Goal: Information Seeking & Learning: Find specific fact

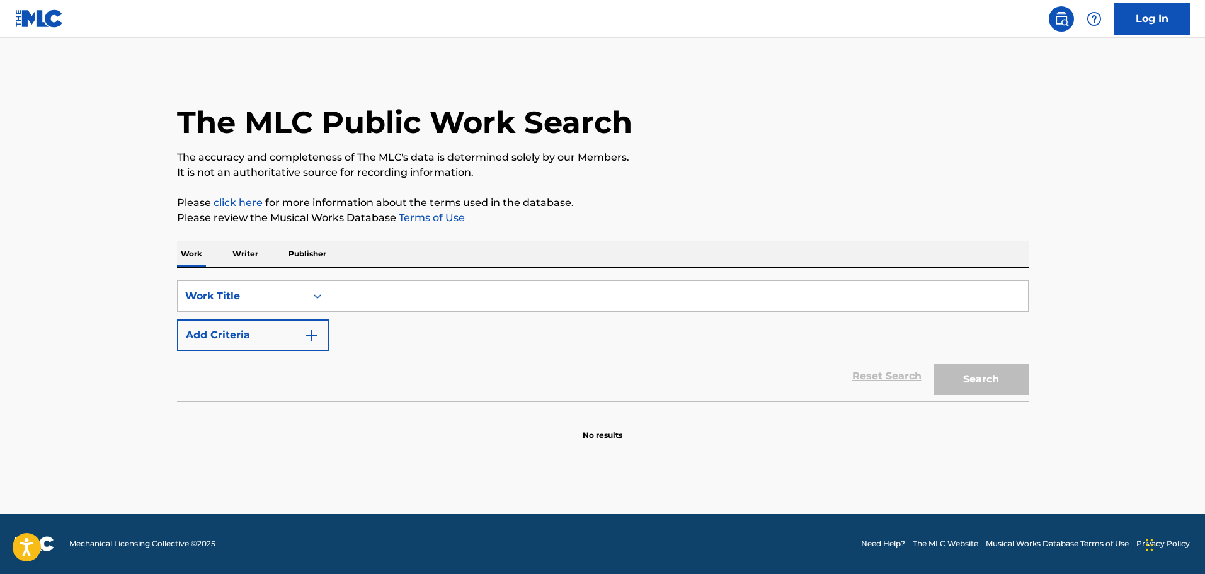
click at [300, 259] on p "Publisher" at bounding box center [307, 254] width 45 height 26
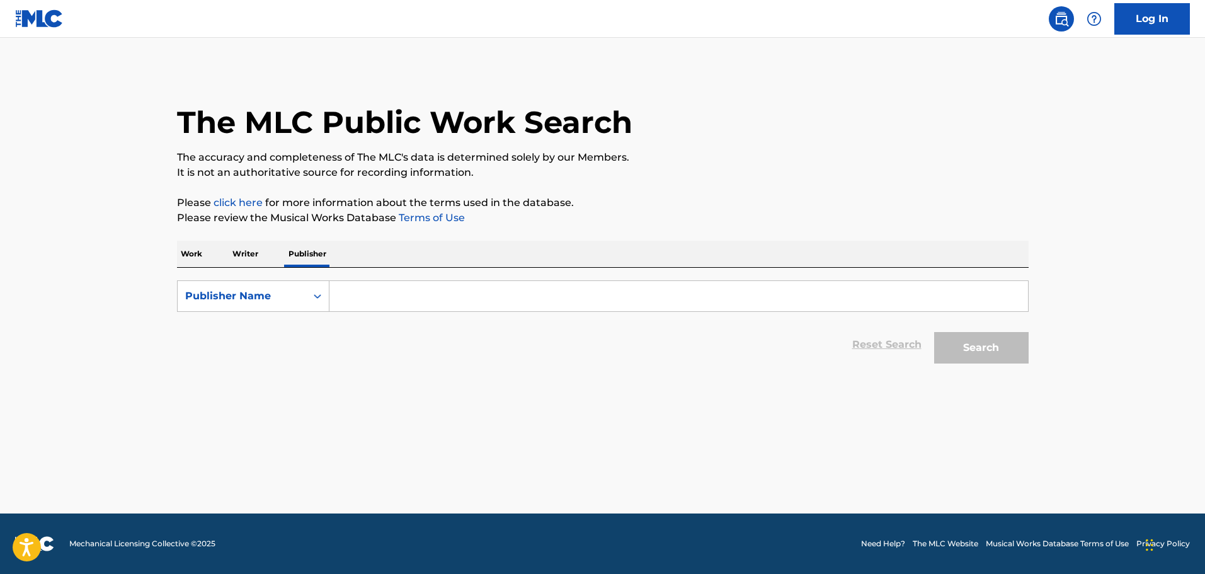
click at [356, 294] on input "Search Form" at bounding box center [678, 296] width 698 height 30
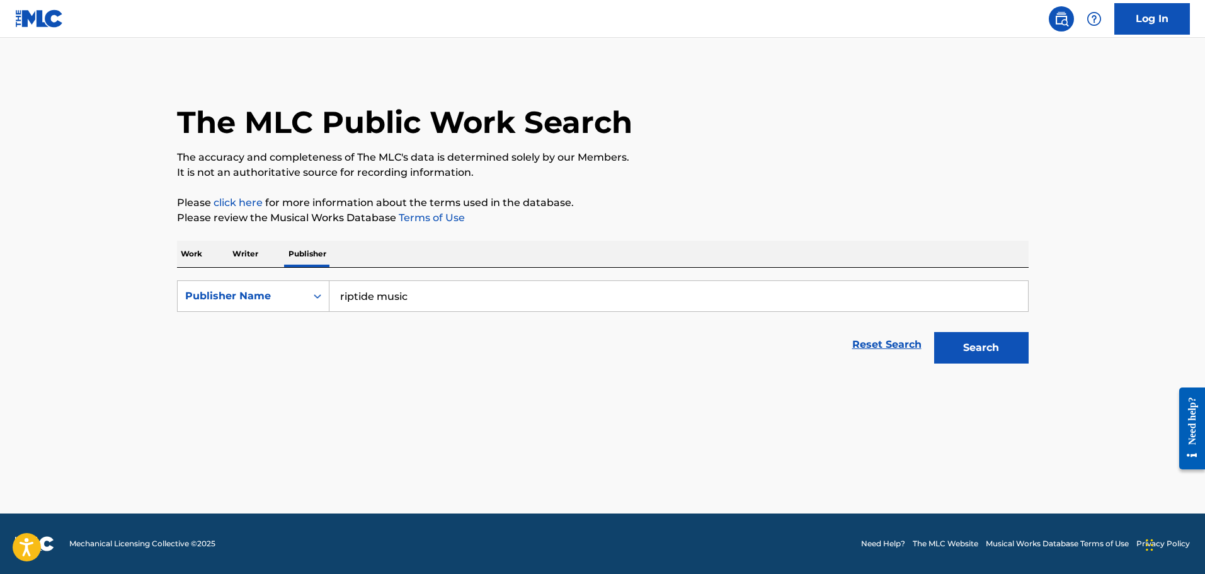
type input "riptide music"
click at [934, 332] on button "Search" at bounding box center [981, 347] width 94 height 31
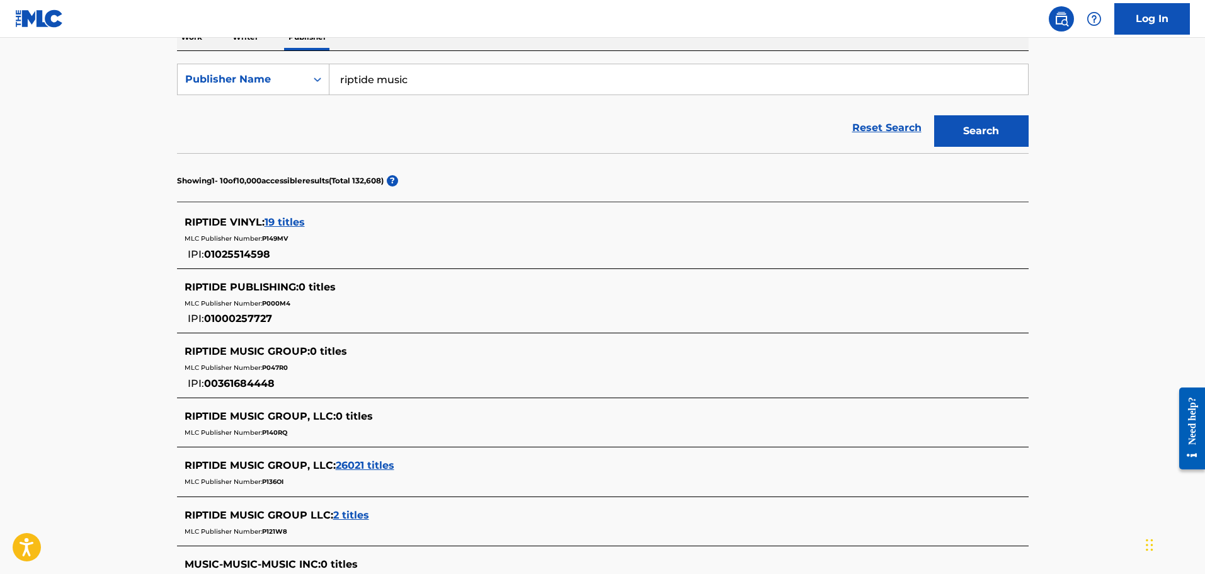
scroll to position [252, 0]
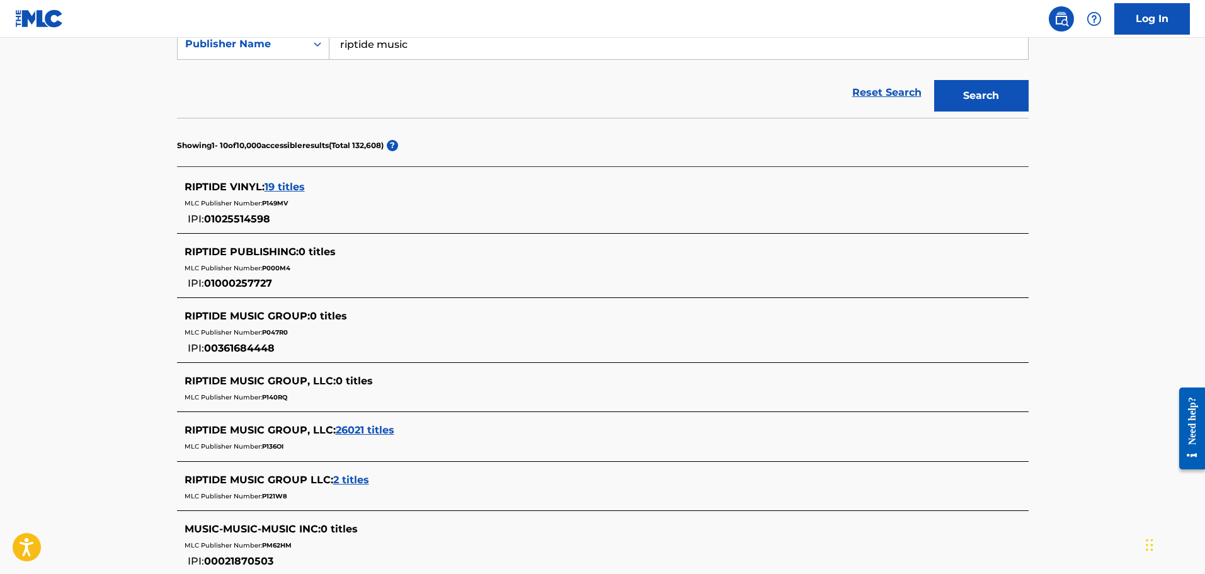
click at [367, 428] on span "26021 titles" at bounding box center [365, 430] width 59 height 12
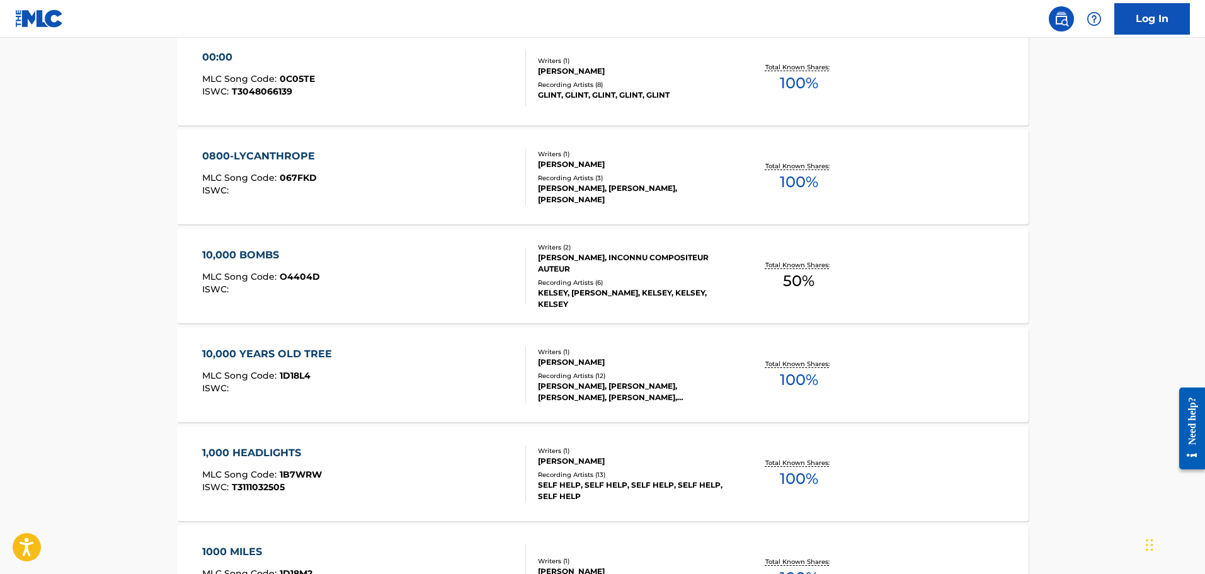
scroll to position [630, 0]
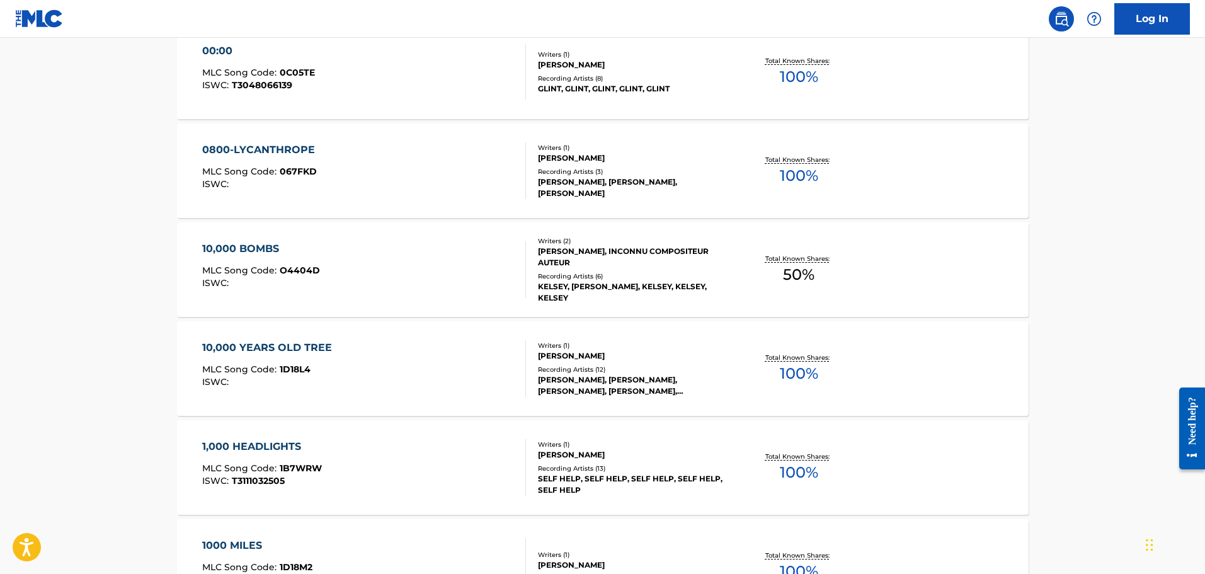
click at [613, 460] on div "[PERSON_NAME]" at bounding box center [633, 454] width 190 height 11
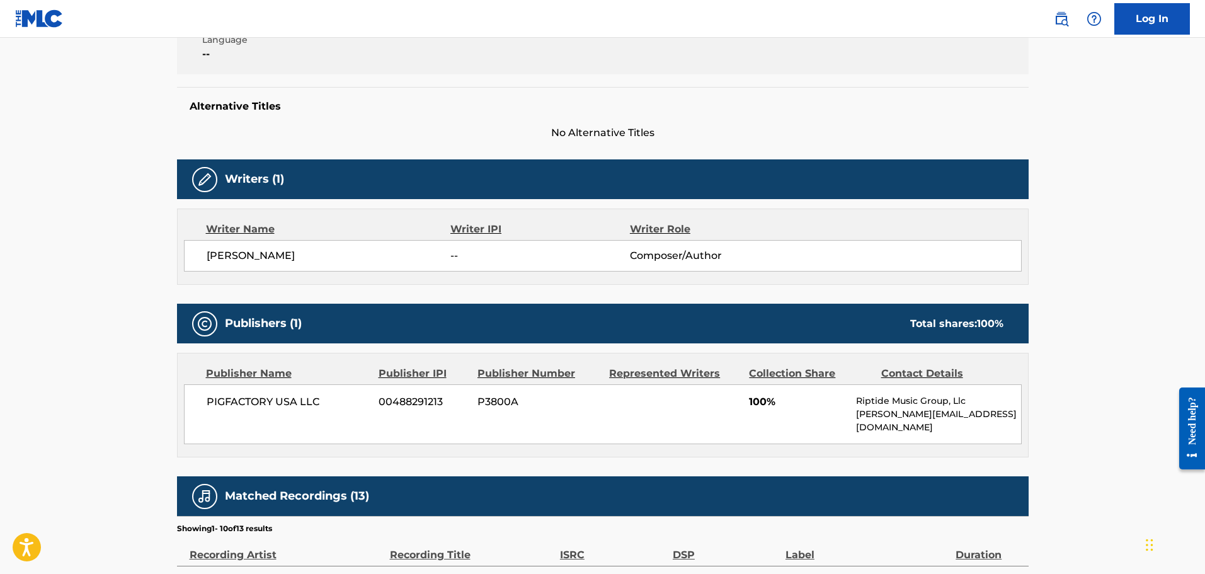
scroll to position [273, 0]
